Goal: Task Accomplishment & Management: Manage account settings

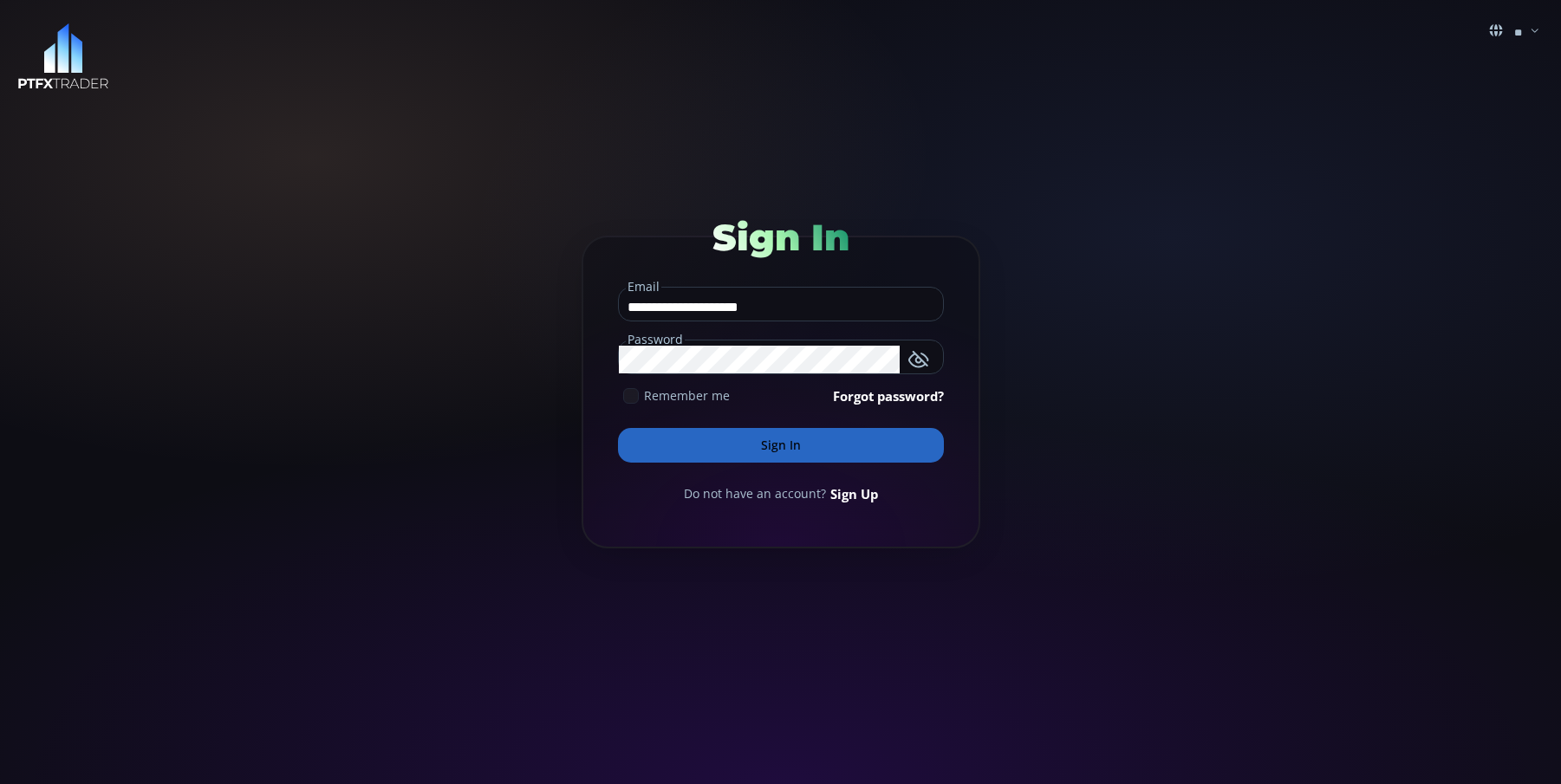
click at [629, 400] on use at bounding box center [632, 396] width 11 height 7
click at [726, 444] on button "Sign In" at bounding box center [780, 445] width 326 height 34
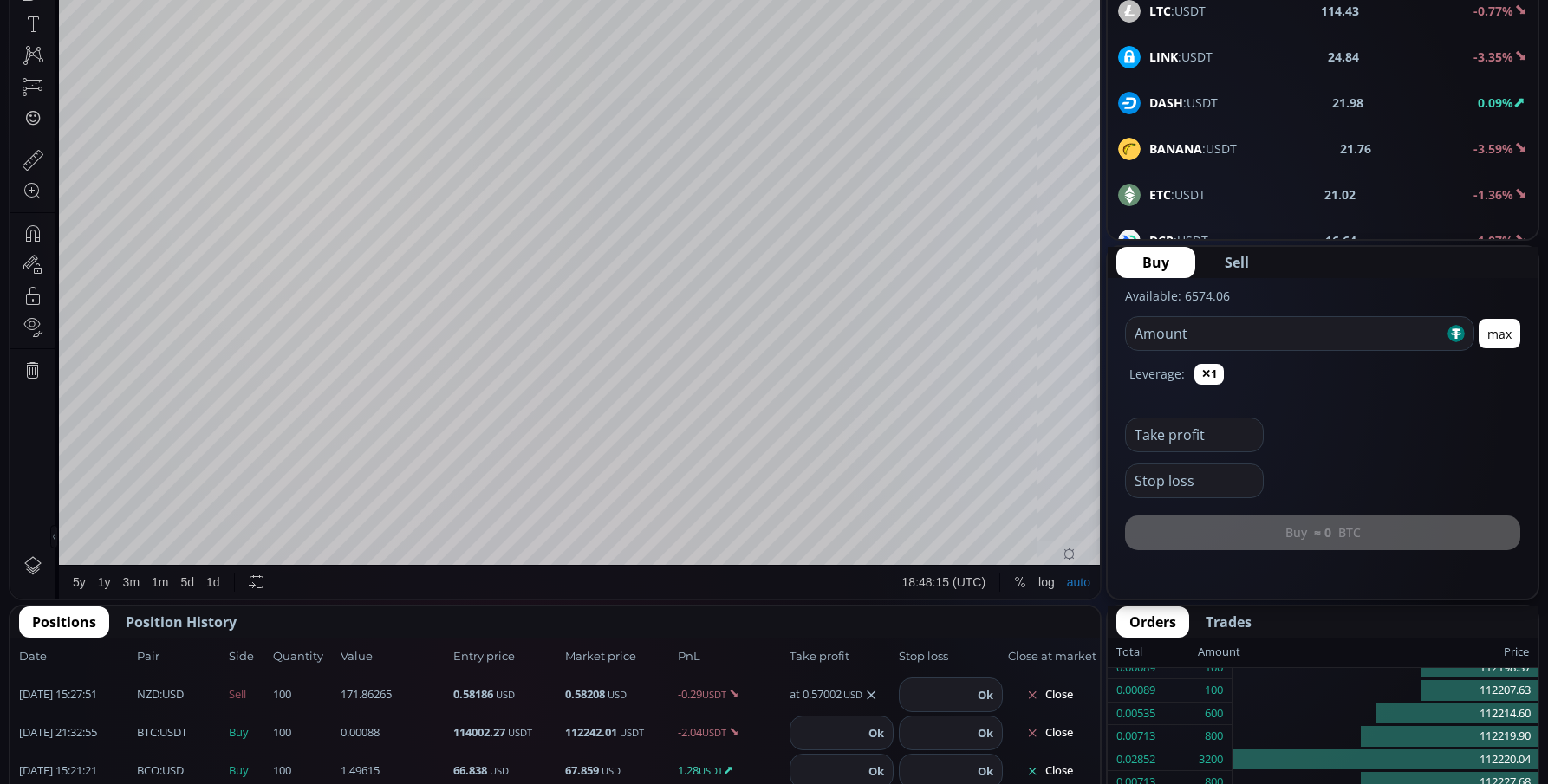
scroll to position [664, 0]
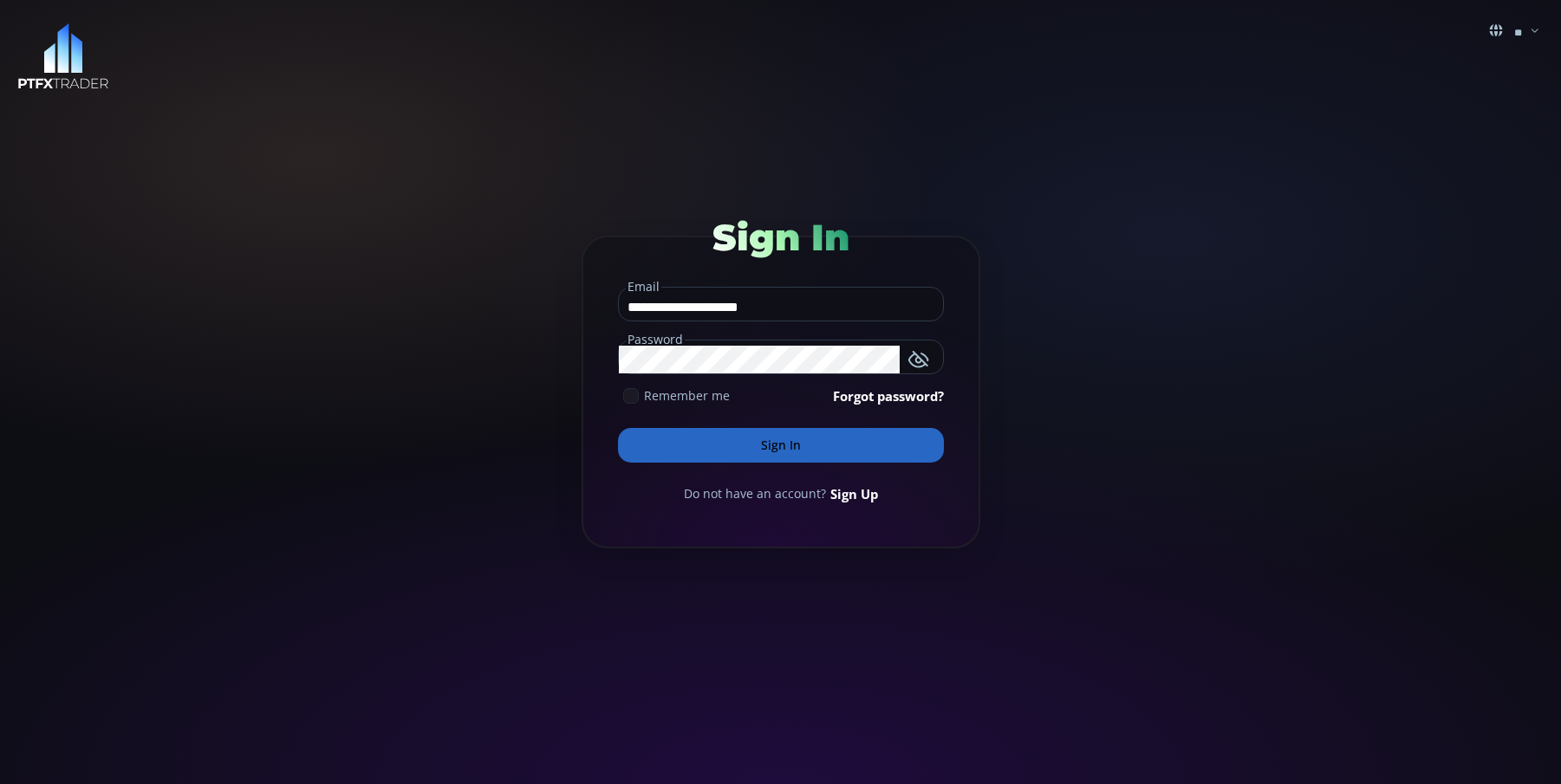
click at [628, 400] on icon at bounding box center [631, 395] width 16 height 16
click at [709, 450] on button "Sign In" at bounding box center [780, 445] width 326 height 34
